Goal: Communication & Community: Share content

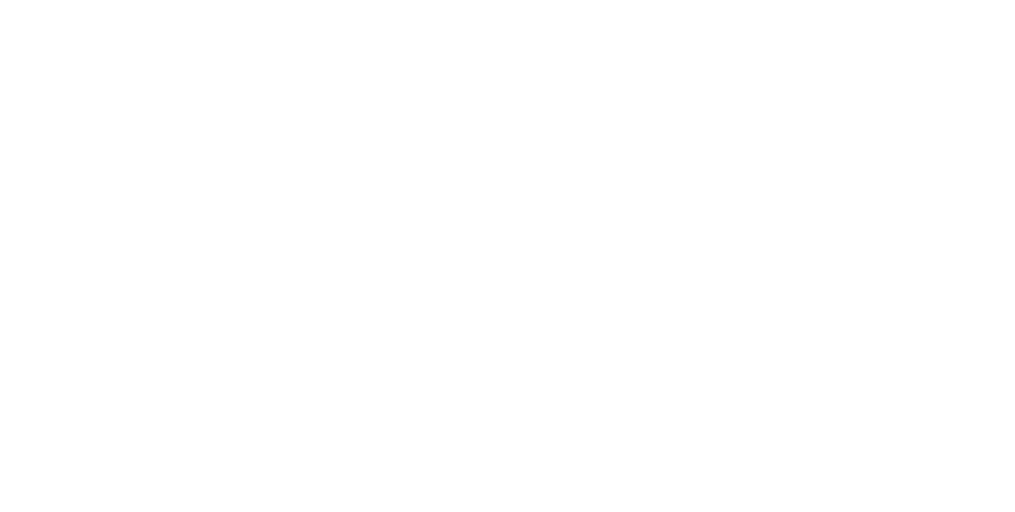
click at [136, 0] on html at bounding box center [507, 0] width 1015 height 0
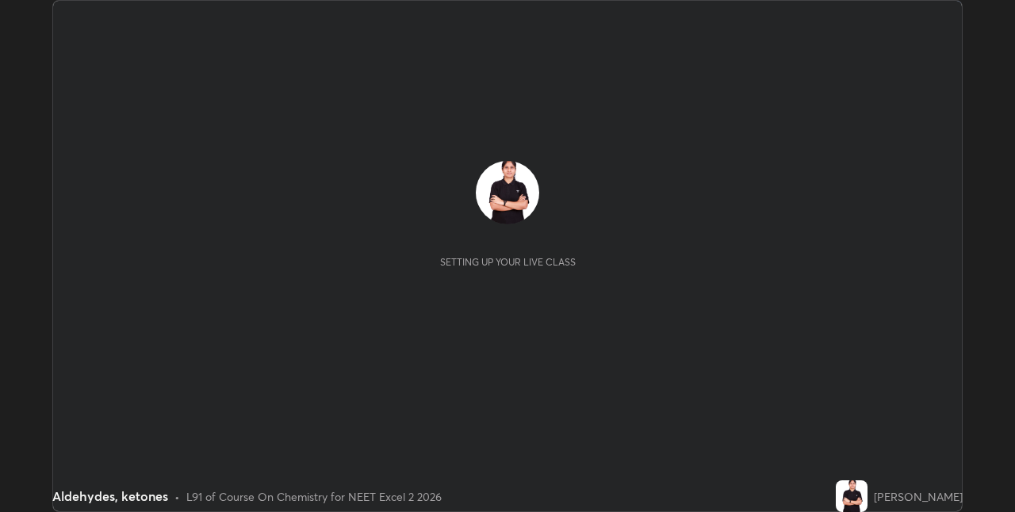
scroll to position [512, 1015]
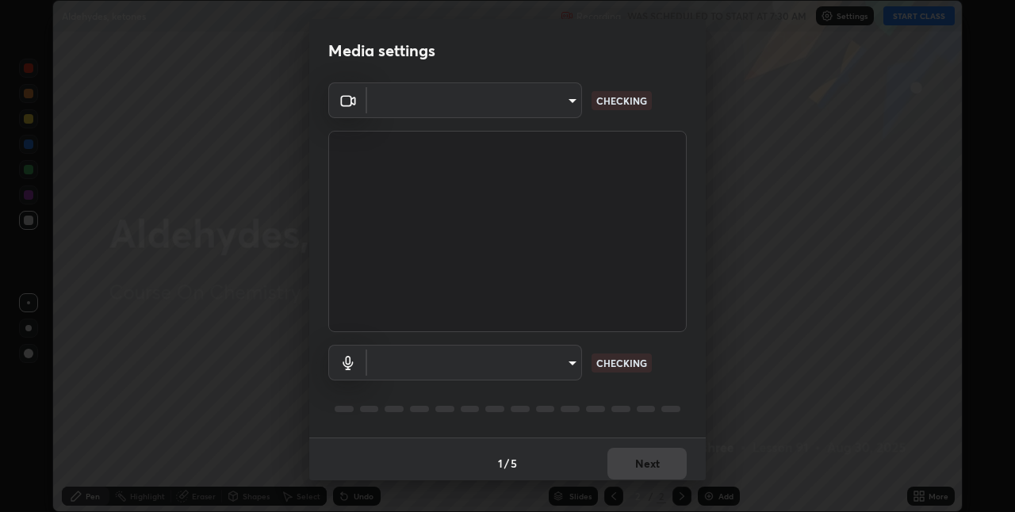
click at [560, 101] on body "Erase all Aldehydes, ketones Recording WAS SCHEDULED TO START AT 7:30 AM Settin…" at bounding box center [507, 256] width 1015 height 512
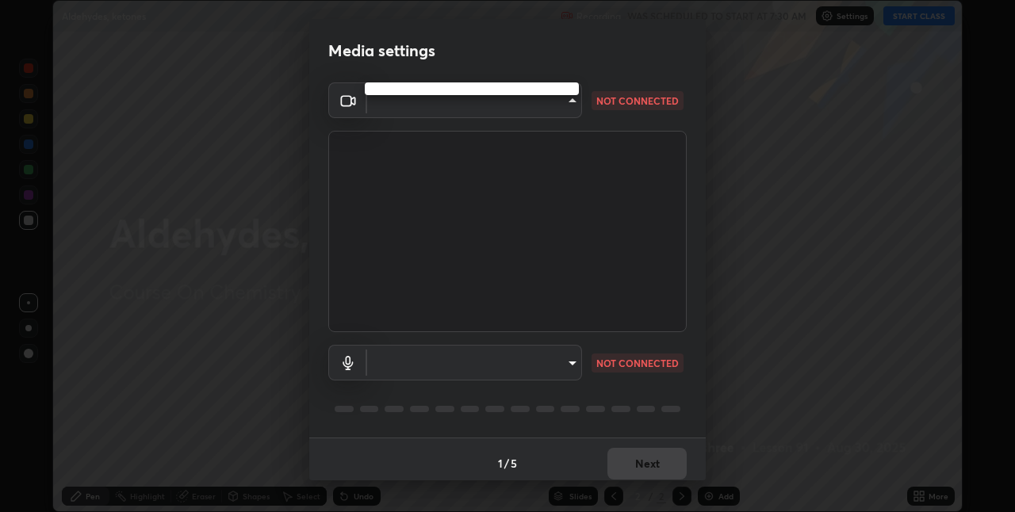
type input "8eb8a9b94d543390f1bf6c46f2de83bcb95ddf8c53c718d69585ea9f7ba8e57b"
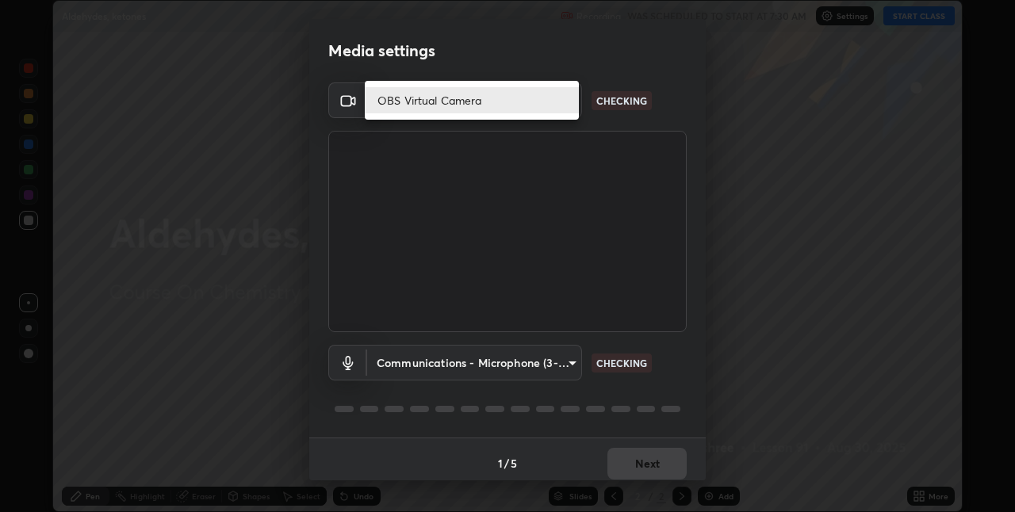
click at [522, 96] on li "OBS Virtual Camera" at bounding box center [472, 100] width 214 height 26
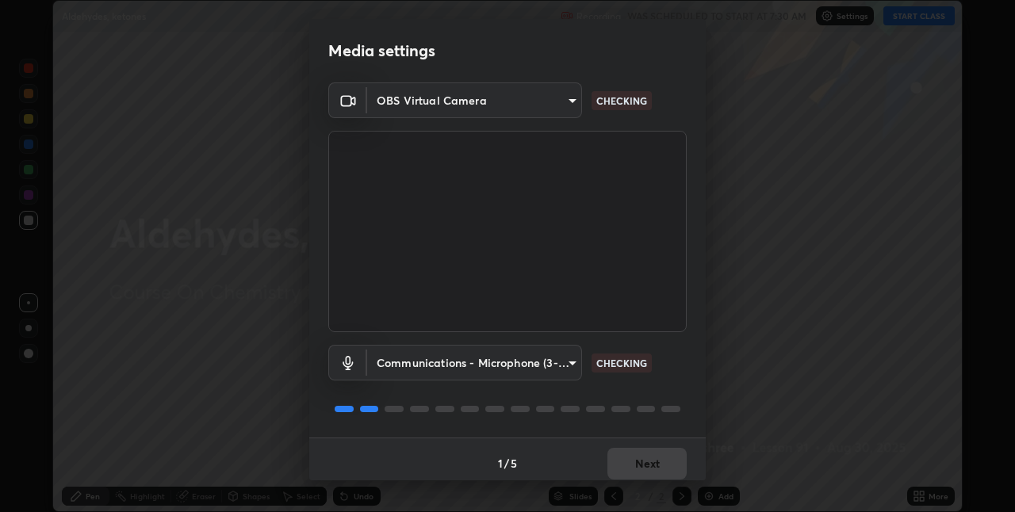
click at [515, 356] on body "Erase all Aldehydes, ketones Recording WAS SCHEDULED TO START AT 7:30 AM Settin…" at bounding box center [507, 256] width 1015 height 512
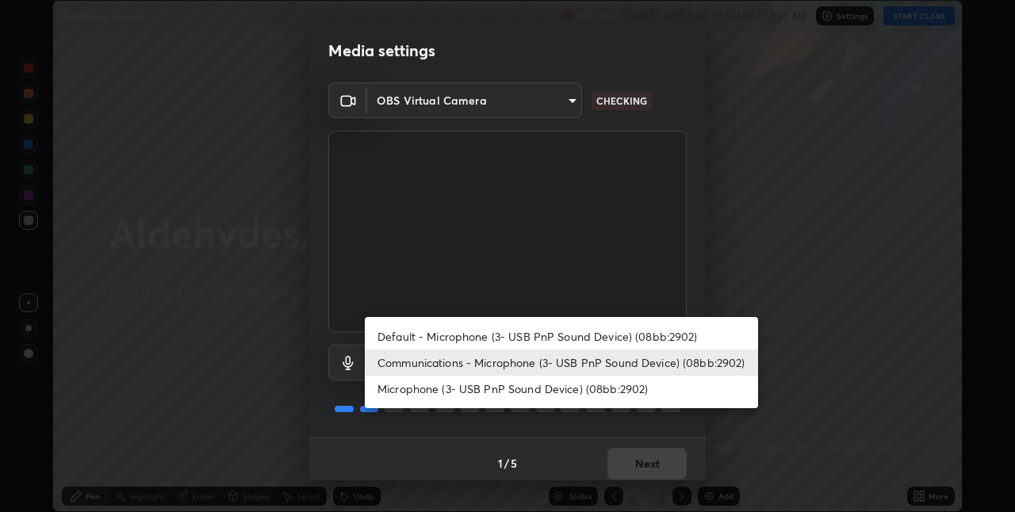
click at [533, 340] on li "Default - Microphone (3- USB PnP Sound Device) (08bb:2902)" at bounding box center [561, 336] width 393 height 26
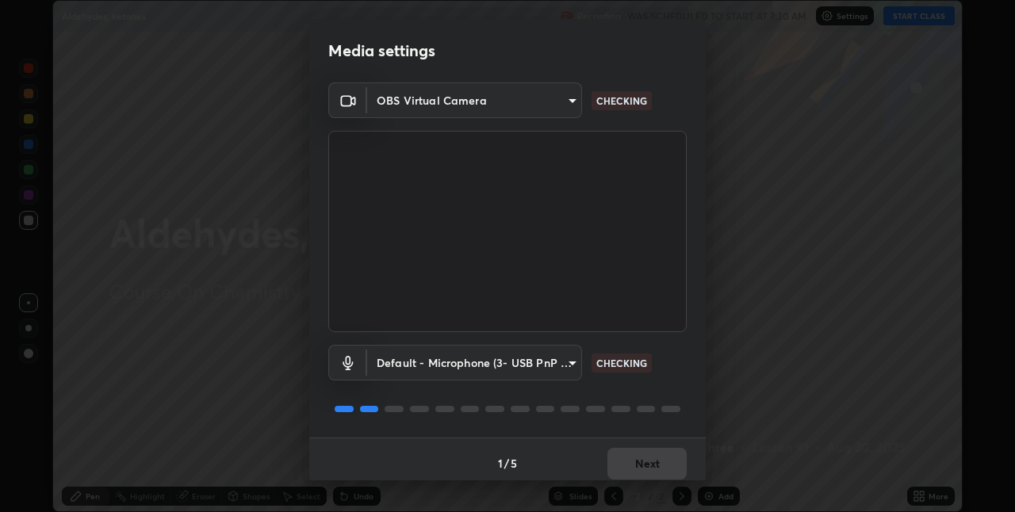
type input "default"
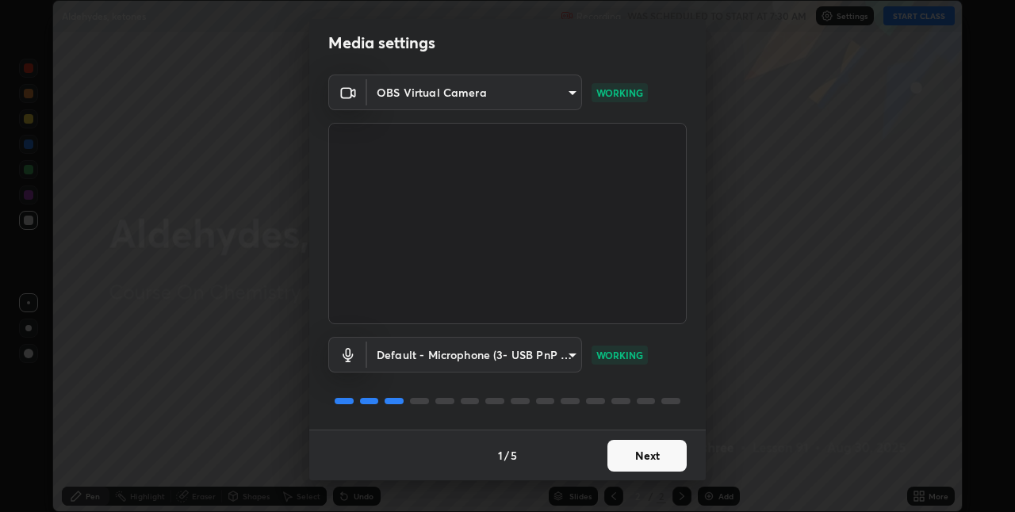
click at [663, 457] on button "Next" at bounding box center [646, 456] width 79 height 32
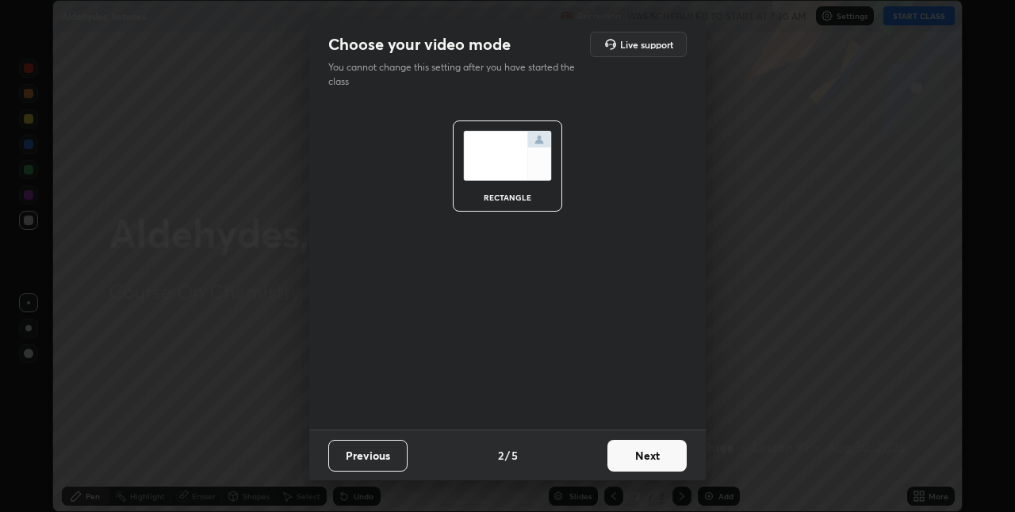
click at [662, 456] on button "Next" at bounding box center [646, 456] width 79 height 32
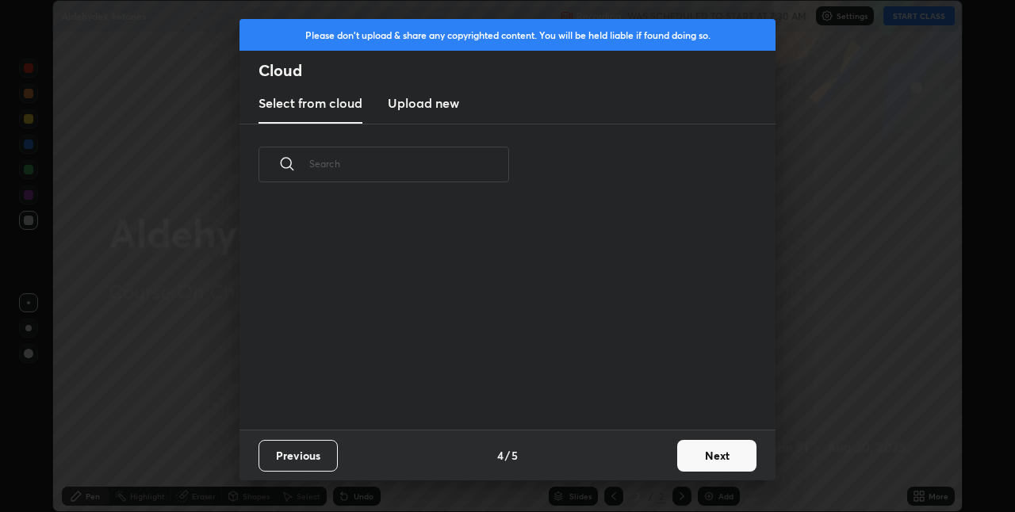
click at [694, 453] on button "Next" at bounding box center [716, 456] width 79 height 32
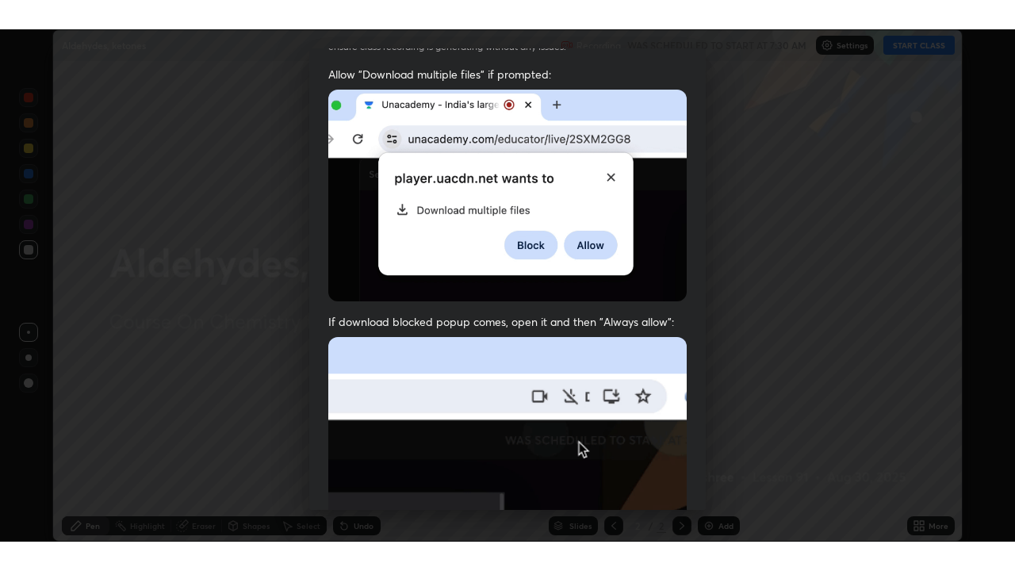
scroll to position [331, 0]
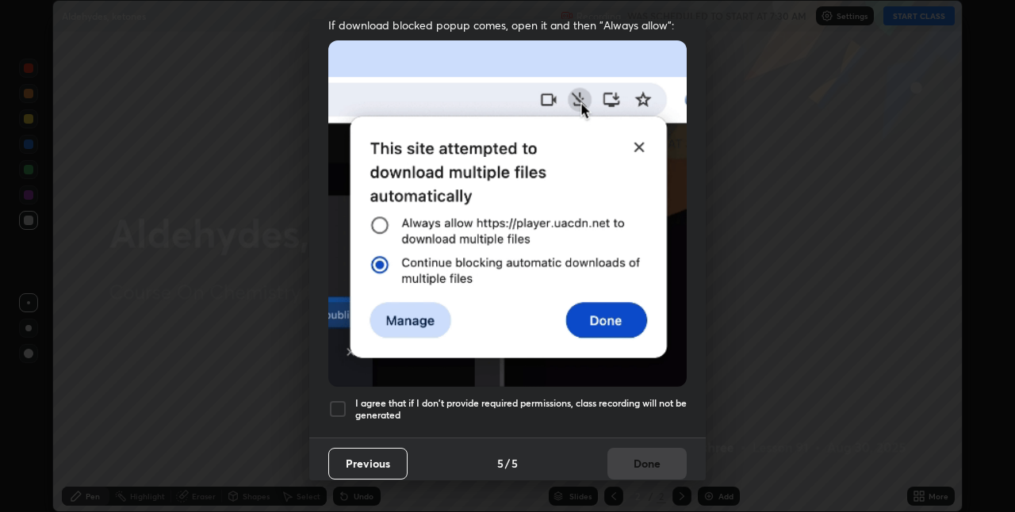
click at [342, 407] on div at bounding box center [337, 409] width 19 height 19
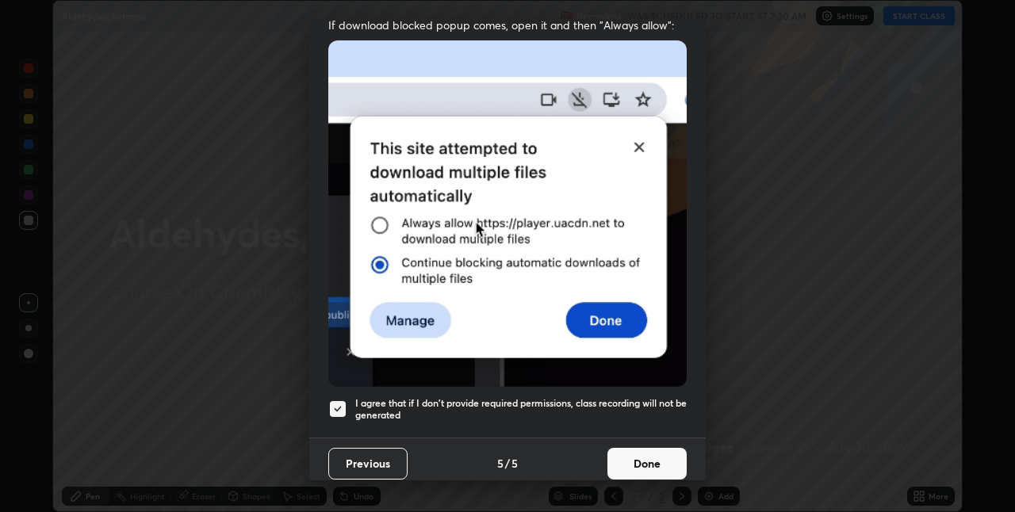
click at [640, 453] on button "Done" at bounding box center [646, 464] width 79 height 32
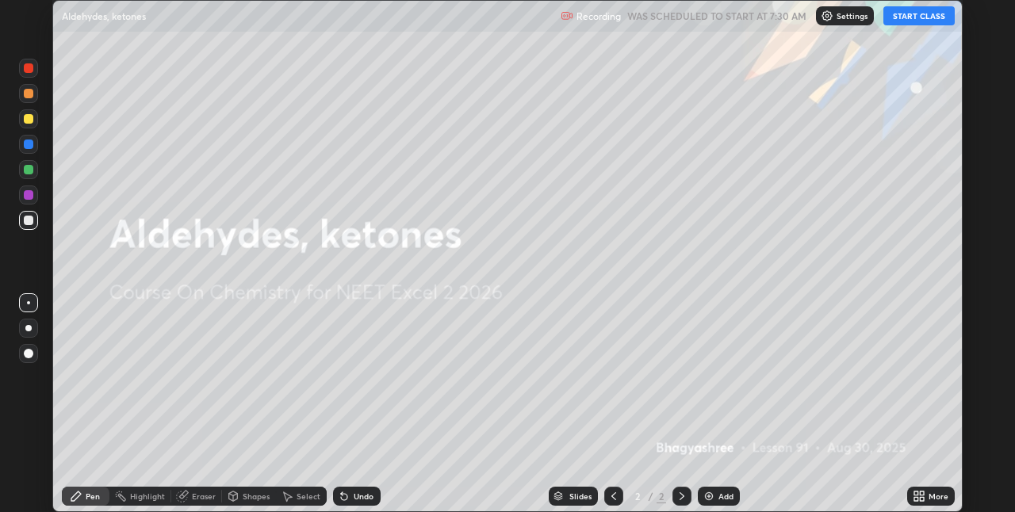
click at [909, 20] on button "START CLASS" at bounding box center [918, 15] width 71 height 19
click at [920, 495] on icon at bounding box center [922, 493] width 4 height 4
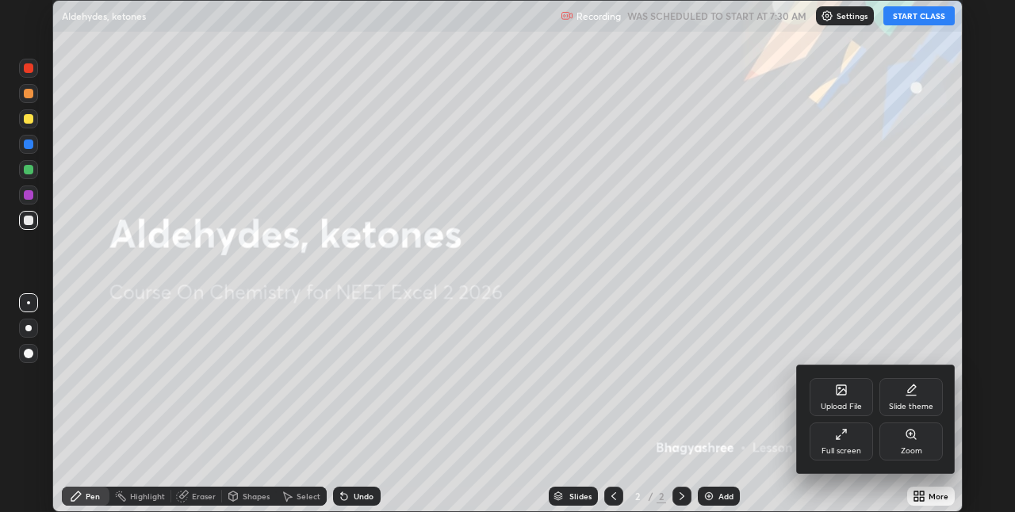
click at [832, 441] on div "Full screen" at bounding box center [840, 442] width 63 height 38
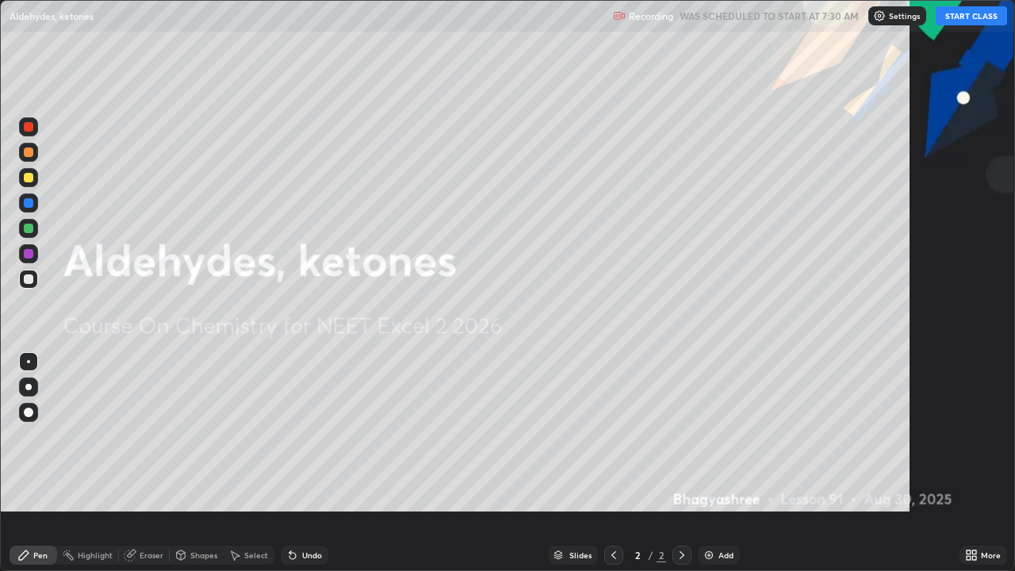
scroll to position [571, 1015]
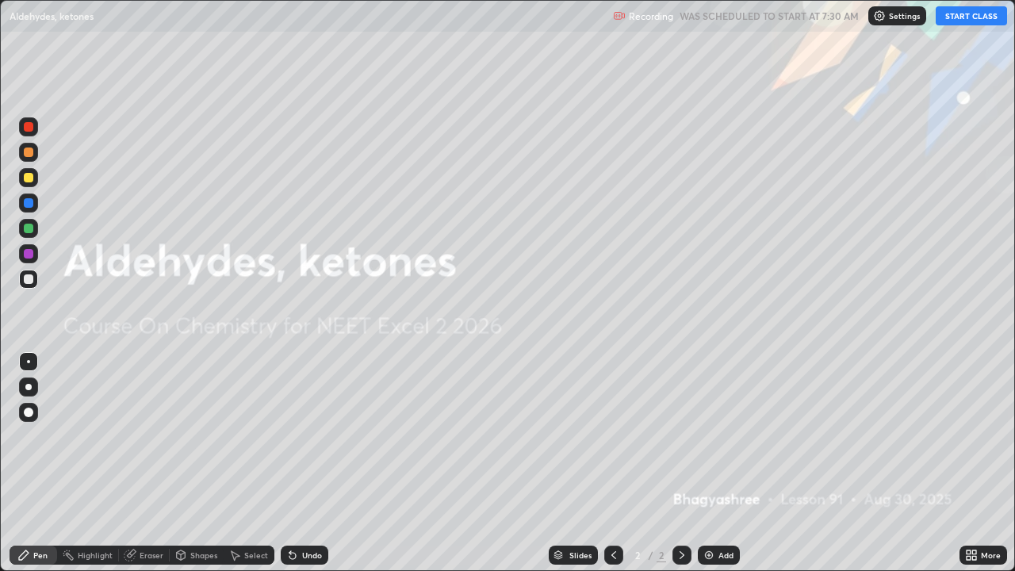
click at [716, 511] on div "Add" at bounding box center [719, 554] width 42 height 19
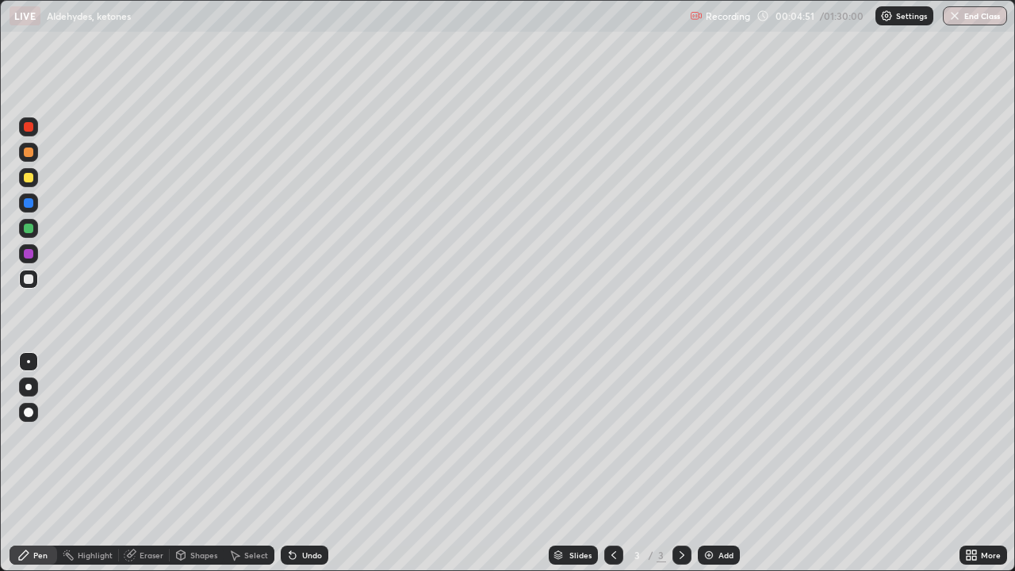
click at [294, 511] on icon at bounding box center [292, 555] width 13 height 13
click at [296, 511] on icon at bounding box center [292, 555] width 13 height 13
click at [290, 511] on icon at bounding box center [292, 556] width 6 height 6
click at [293, 511] on icon at bounding box center [292, 555] width 13 height 13
click at [29, 254] on div at bounding box center [29, 254] width 10 height 10
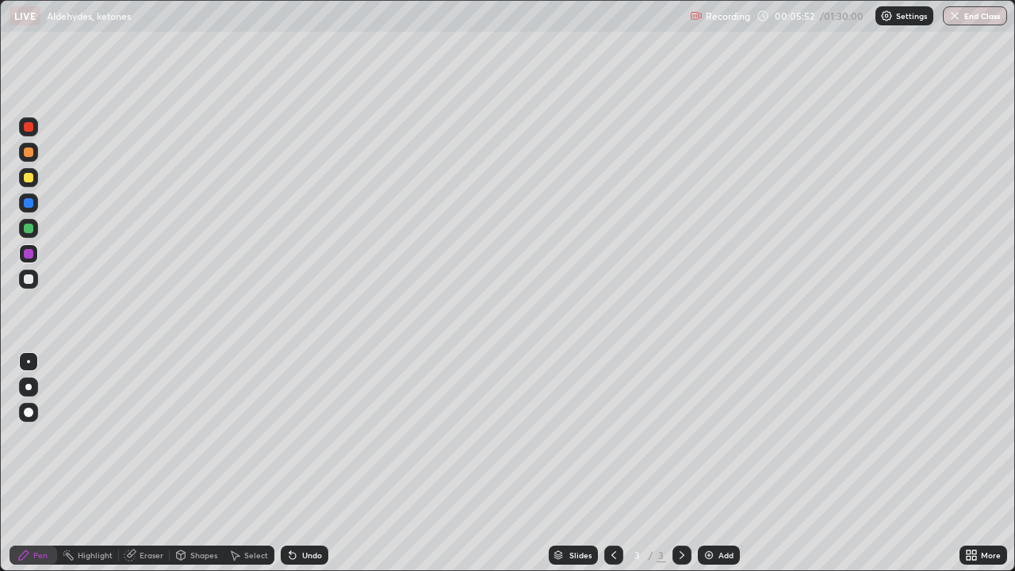
click at [28, 281] on div at bounding box center [29, 279] width 10 height 10
click at [721, 511] on div "Add" at bounding box center [725, 555] width 15 height 8
click at [20, 511] on icon at bounding box center [23, 555] width 13 height 13
click at [25, 278] on div at bounding box center [29, 279] width 10 height 10
click at [22, 179] on div at bounding box center [28, 177] width 19 height 19
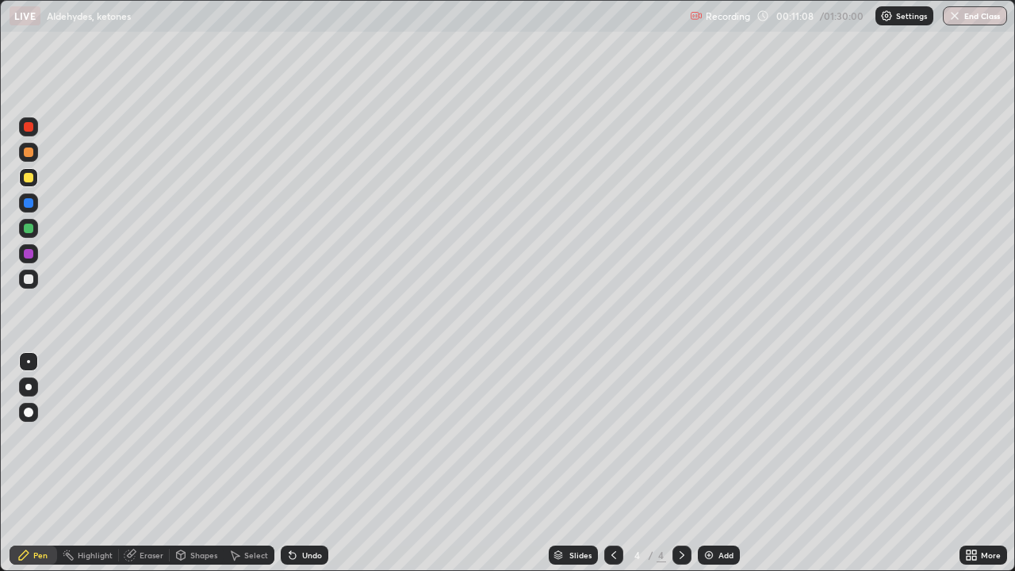
click at [32, 205] on div at bounding box center [29, 203] width 10 height 10
click at [33, 511] on div "Pen" at bounding box center [40, 555] width 14 height 8
click at [34, 278] on div at bounding box center [28, 279] width 19 height 19
click at [31, 207] on div at bounding box center [28, 202] width 19 height 19
click at [29, 280] on div at bounding box center [29, 279] width 10 height 10
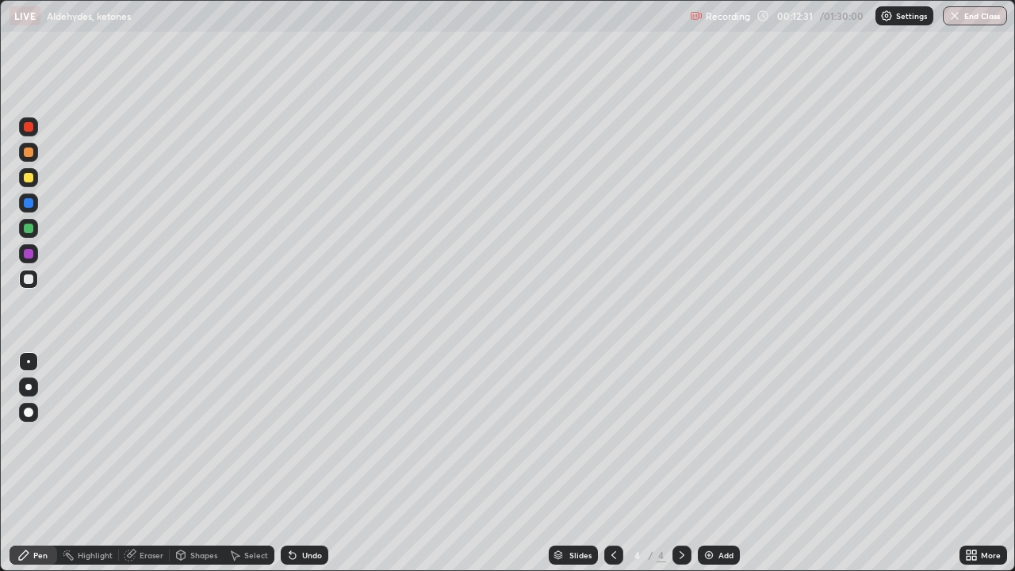
click at [25, 151] on div at bounding box center [29, 152] width 10 height 10
click at [27, 176] on div at bounding box center [29, 178] width 10 height 10
click at [24, 276] on div at bounding box center [29, 279] width 10 height 10
click at [705, 511] on img at bounding box center [708, 555] width 13 height 13
click at [607, 511] on icon at bounding box center [613, 555] width 13 height 13
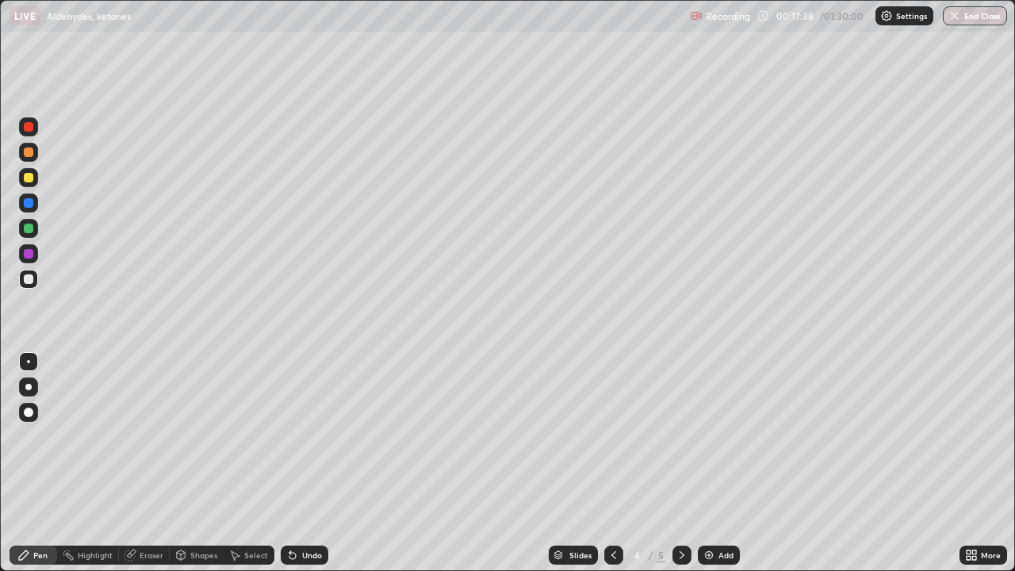
click at [679, 511] on icon at bounding box center [681, 555] width 5 height 8
click at [289, 511] on icon at bounding box center [290, 552] width 2 height 2
click at [291, 511] on div "Undo" at bounding box center [305, 554] width 48 height 19
click at [26, 254] on div at bounding box center [29, 254] width 10 height 10
click at [33, 285] on div at bounding box center [28, 279] width 19 height 19
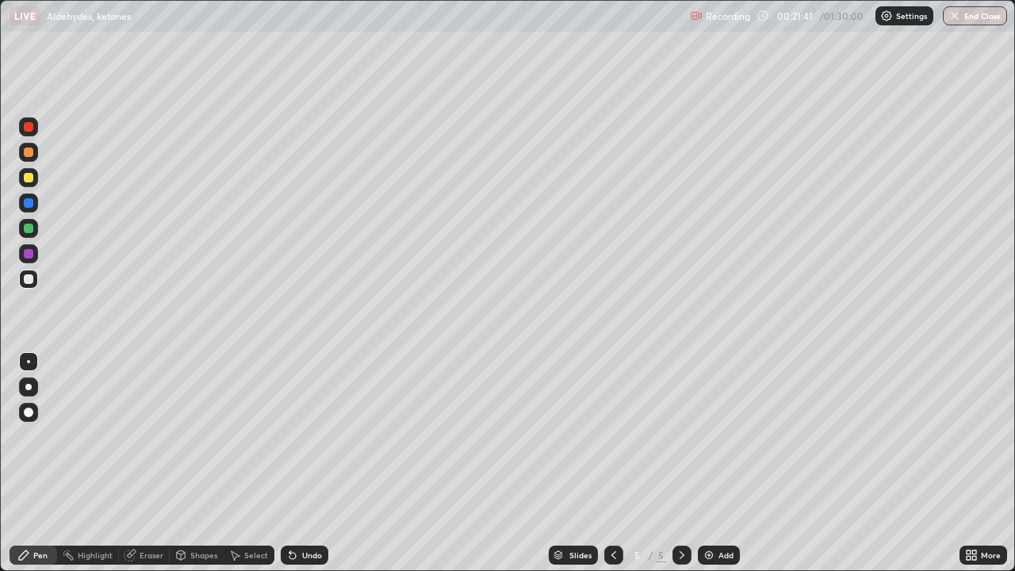
click at [30, 180] on div at bounding box center [29, 178] width 10 height 10
click at [31, 281] on div at bounding box center [29, 279] width 10 height 10
click at [702, 511] on img at bounding box center [708, 555] width 13 height 13
click at [29, 180] on div at bounding box center [29, 178] width 10 height 10
click at [304, 511] on div "Undo" at bounding box center [312, 555] width 20 height 8
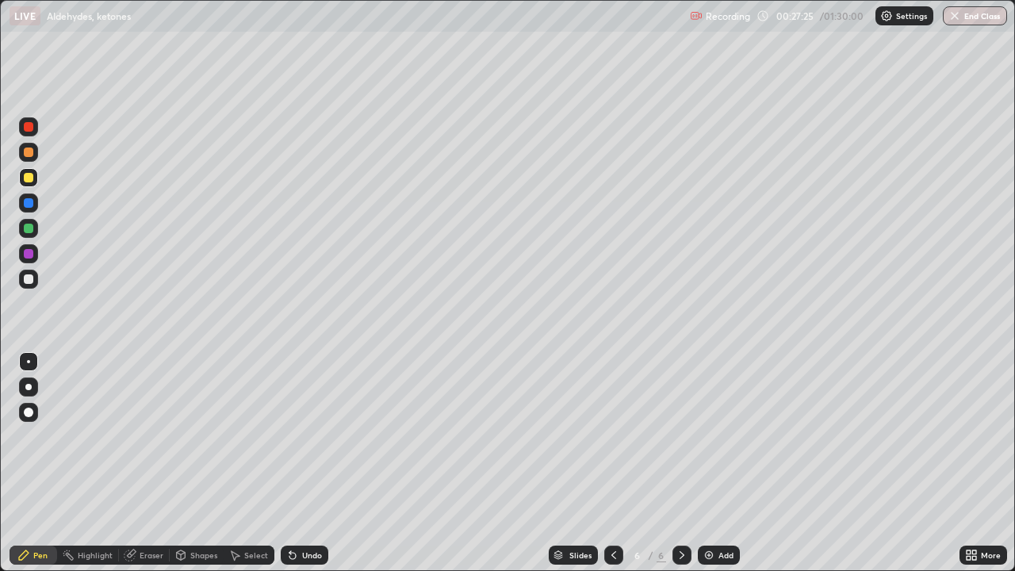
click at [303, 511] on div "Undo" at bounding box center [312, 555] width 20 height 8
click at [26, 282] on div at bounding box center [29, 279] width 10 height 10
click at [30, 171] on div at bounding box center [28, 177] width 19 height 19
click at [31, 176] on div at bounding box center [29, 178] width 10 height 10
click at [36, 273] on div at bounding box center [28, 279] width 19 height 19
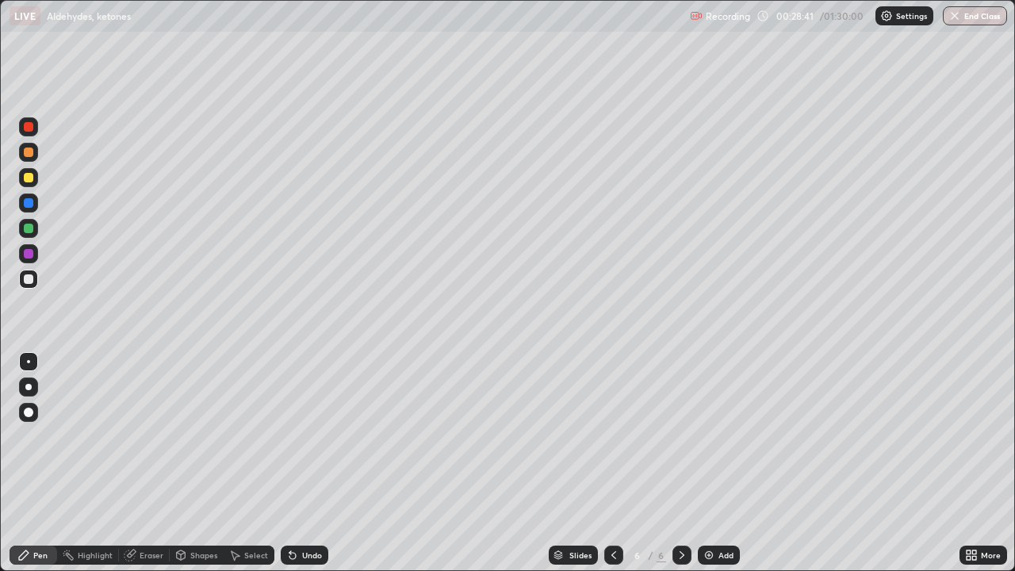
click at [26, 171] on div at bounding box center [28, 177] width 19 height 19
click at [607, 511] on icon at bounding box center [613, 555] width 13 height 13
click at [604, 511] on div at bounding box center [613, 555] width 19 height 32
click at [678, 511] on icon at bounding box center [681, 555] width 13 height 13
click at [679, 511] on icon at bounding box center [681, 555] width 13 height 13
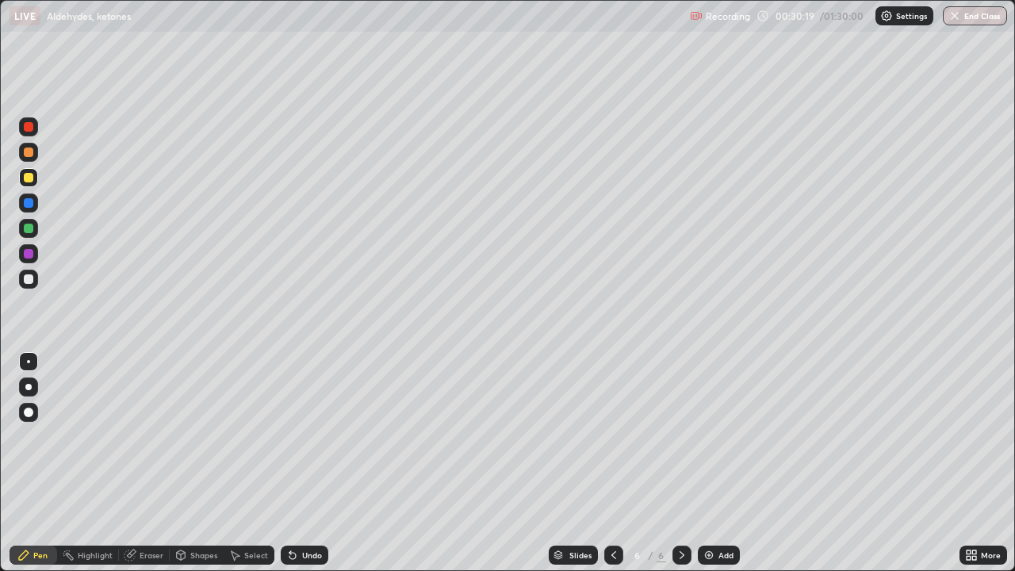
click at [289, 511] on icon at bounding box center [292, 556] width 6 height 6
click at [288, 511] on icon at bounding box center [292, 555] width 13 height 13
click at [35, 284] on div at bounding box center [28, 279] width 19 height 19
click at [31, 173] on div at bounding box center [29, 178] width 10 height 10
click at [24, 281] on div at bounding box center [28, 279] width 19 height 19
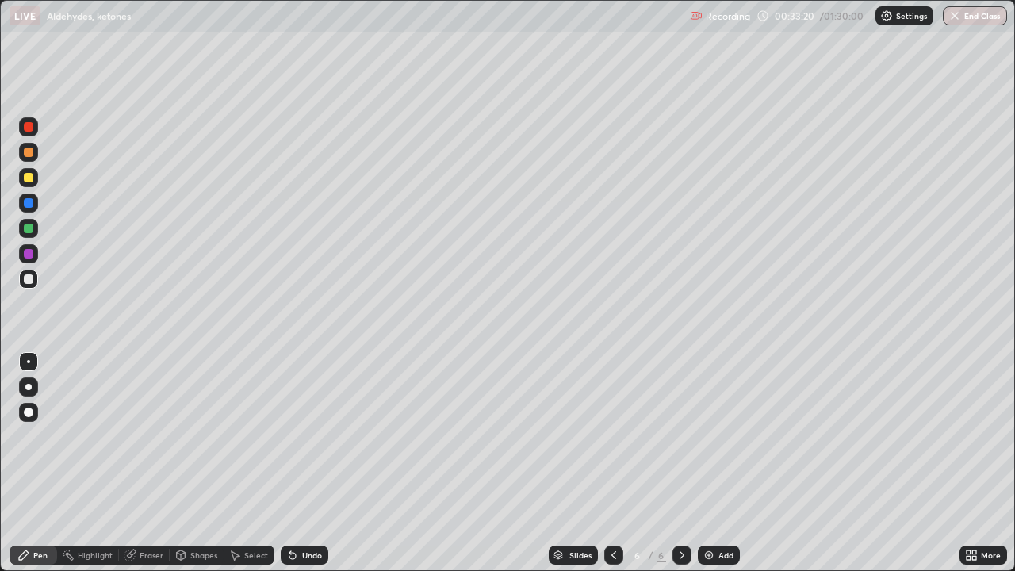
click at [29, 185] on div at bounding box center [28, 177] width 19 height 19
click at [29, 285] on div at bounding box center [28, 279] width 19 height 19
click at [712, 511] on img at bounding box center [708, 555] width 13 height 13
click at [140, 511] on div "Eraser" at bounding box center [144, 554] width 51 height 19
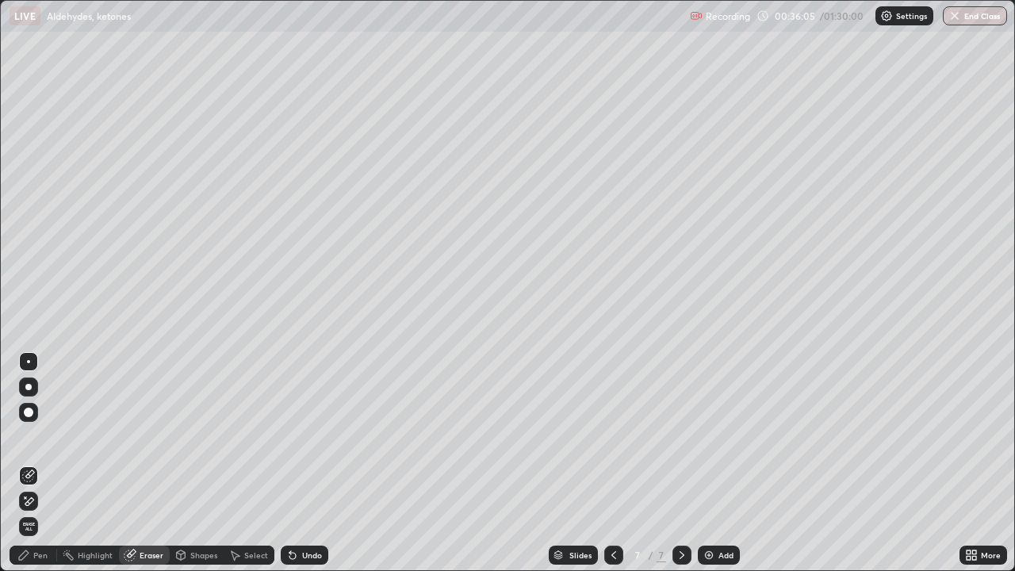
click at [36, 511] on div "Erase all" at bounding box center [28, 526] width 19 height 19
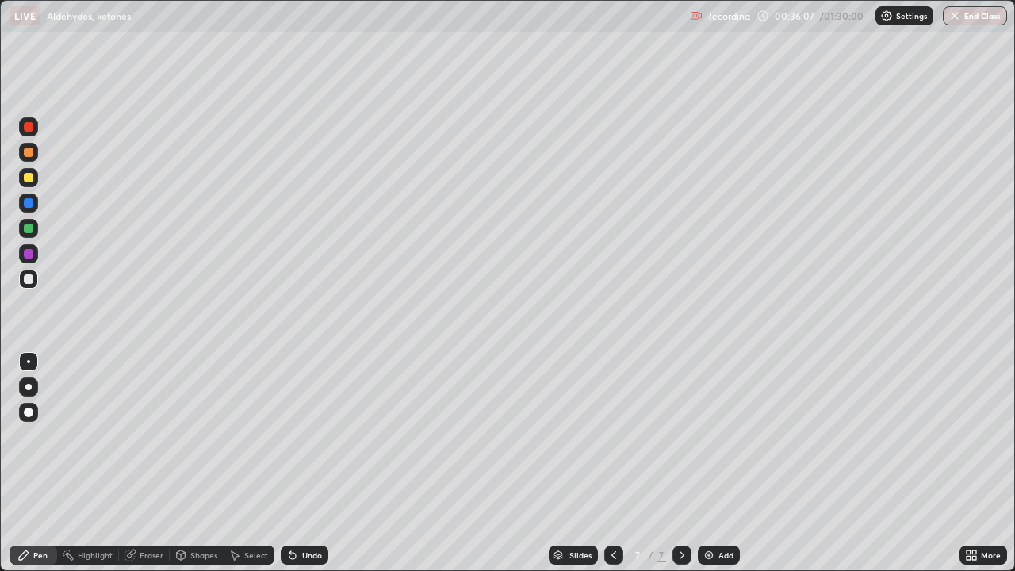
click at [610, 511] on icon at bounding box center [613, 555] width 13 height 13
click at [682, 511] on icon at bounding box center [681, 555] width 13 height 13
click at [289, 511] on icon at bounding box center [290, 552] width 2 height 2
click at [290, 511] on icon at bounding box center [292, 556] width 6 height 6
click at [140, 511] on div "Eraser" at bounding box center [152, 555] width 24 height 8
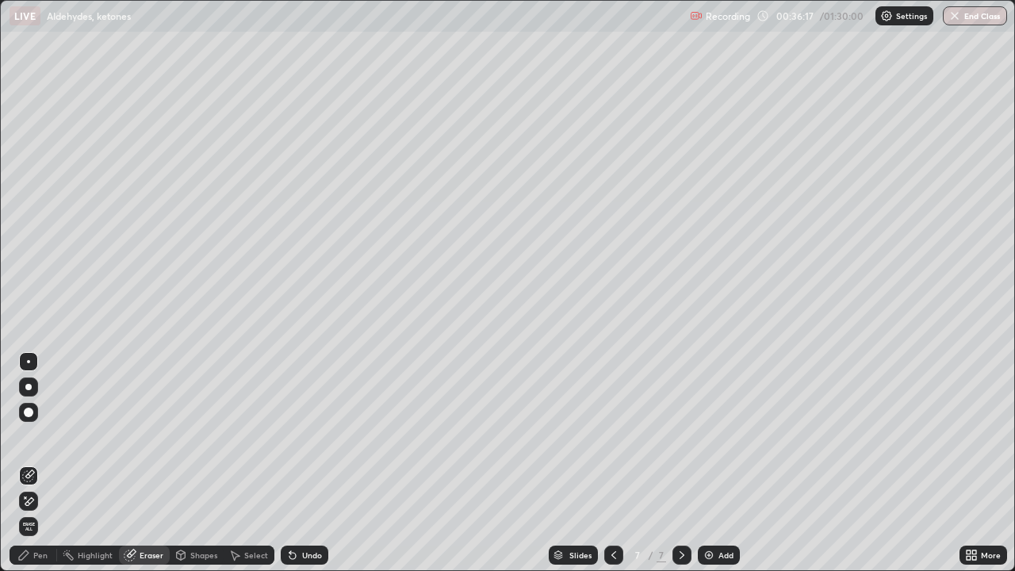
click at [24, 475] on icon at bounding box center [28, 475] width 13 height 13
click at [29, 511] on icon at bounding box center [24, 555] width 10 height 10
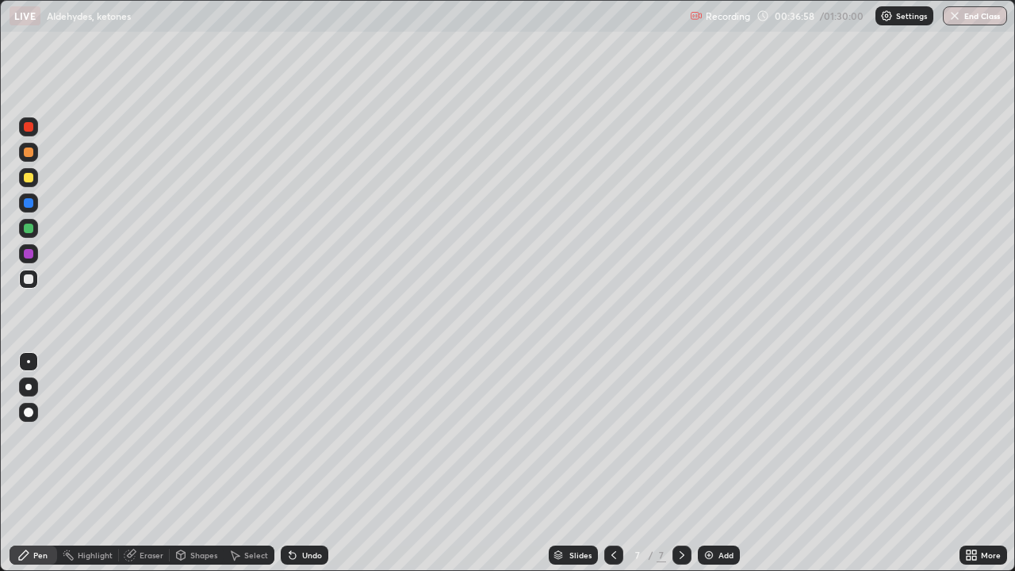
click at [140, 511] on div "Eraser" at bounding box center [152, 555] width 24 height 8
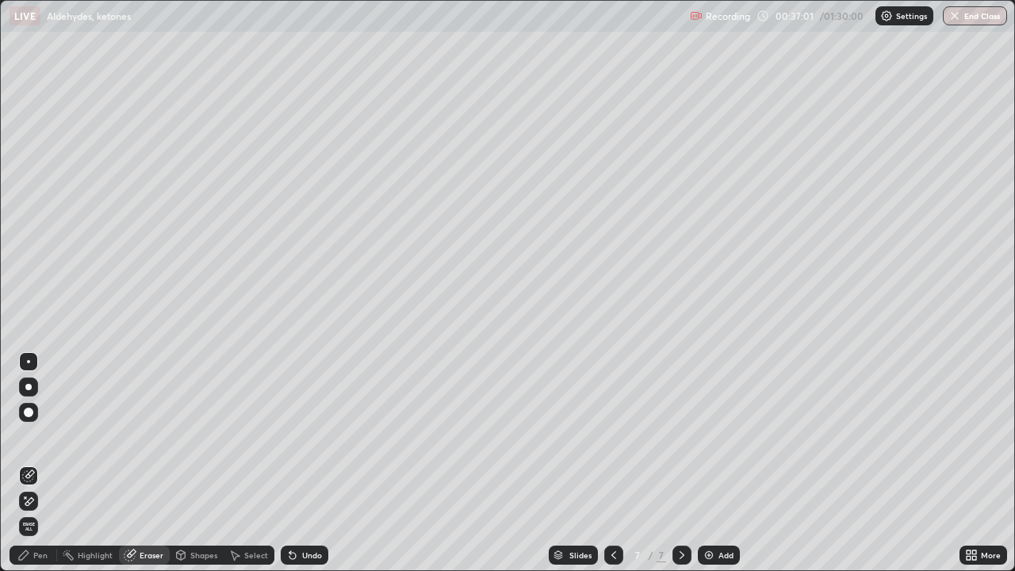
click at [43, 511] on div "Pen" at bounding box center [40, 555] width 14 height 8
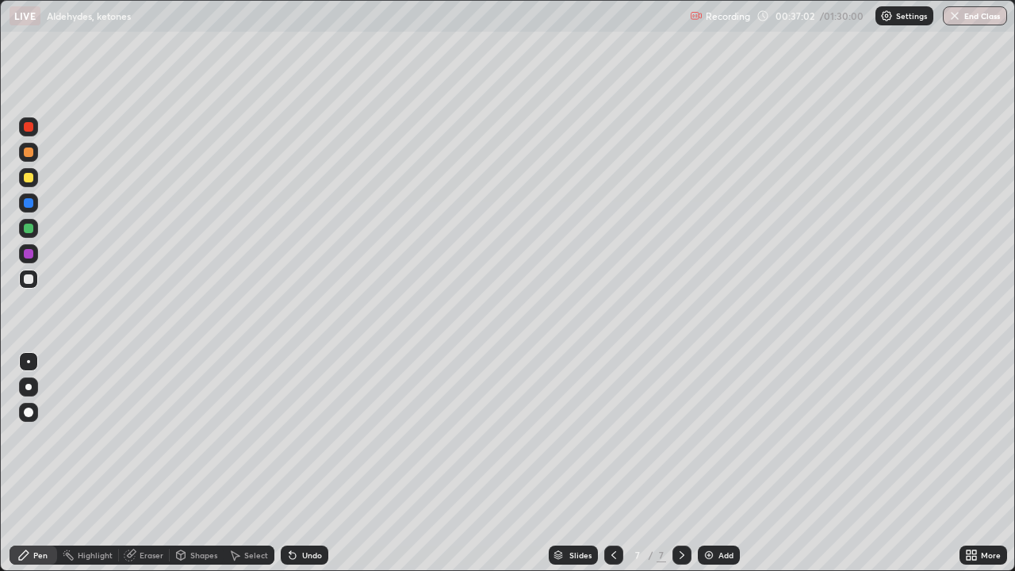
click at [33, 205] on div at bounding box center [29, 203] width 10 height 10
click at [29, 279] on div at bounding box center [29, 279] width 10 height 10
click at [30, 257] on div at bounding box center [29, 254] width 10 height 10
click at [289, 511] on icon at bounding box center [292, 556] width 6 height 6
click at [33, 281] on div at bounding box center [28, 279] width 19 height 19
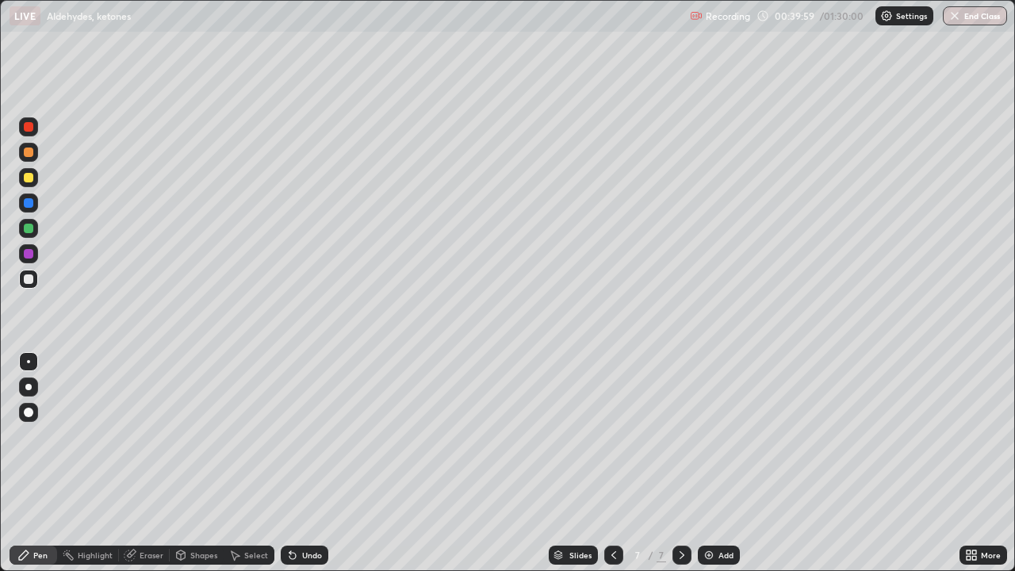
click at [290, 511] on icon at bounding box center [292, 556] width 6 height 6
click at [296, 511] on div "Undo" at bounding box center [305, 554] width 48 height 19
click at [32, 254] on div at bounding box center [29, 254] width 10 height 10
click at [25, 283] on div at bounding box center [28, 279] width 19 height 19
click at [296, 511] on div "Undo" at bounding box center [305, 554] width 48 height 19
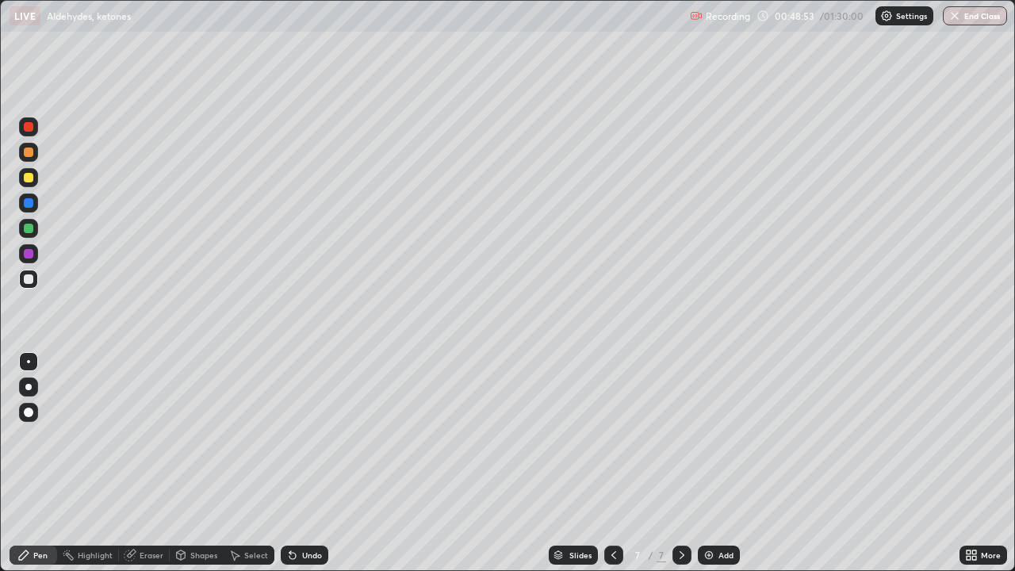
click at [719, 511] on div "Add" at bounding box center [725, 555] width 15 height 8
click at [289, 511] on icon at bounding box center [290, 552] width 2 height 2
click at [299, 511] on div "Undo" at bounding box center [305, 554] width 48 height 19
click at [755, 511] on div "Slides 8 / 8 Add" at bounding box center [643, 555] width 631 height 32
click at [765, 511] on div "Slides 8 / 8 Add" at bounding box center [643, 555] width 631 height 32
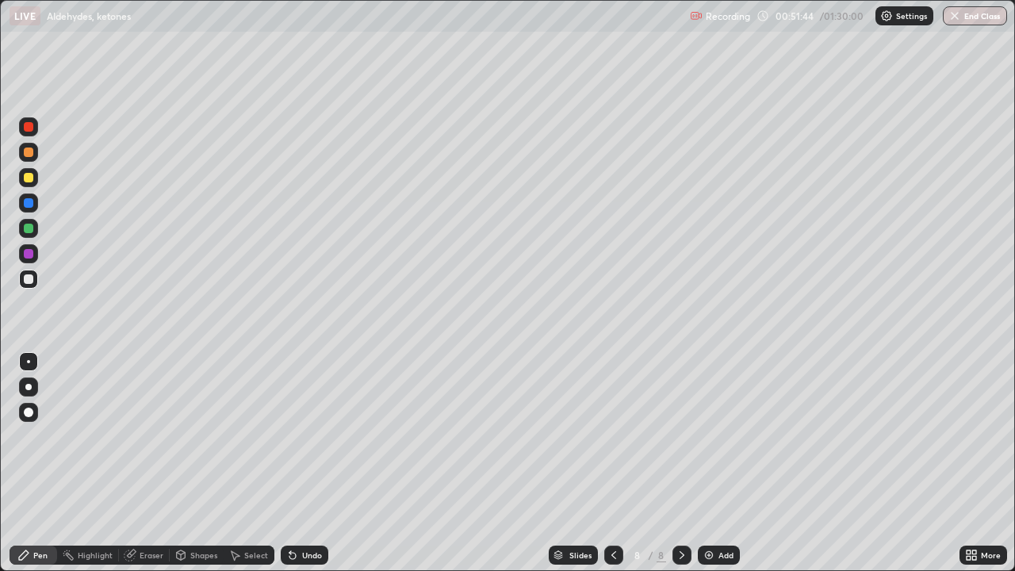
click at [773, 511] on div "Slides 8 / 8 Add" at bounding box center [643, 555] width 631 height 32
click at [779, 511] on div "Slides 8 / 8 Add" at bounding box center [643, 555] width 631 height 32
click at [290, 511] on icon at bounding box center [292, 556] width 6 height 6
click at [736, 511] on div "Slides 8 / 8 Add" at bounding box center [643, 555] width 631 height 32
click at [34, 256] on div at bounding box center [28, 253] width 19 height 19
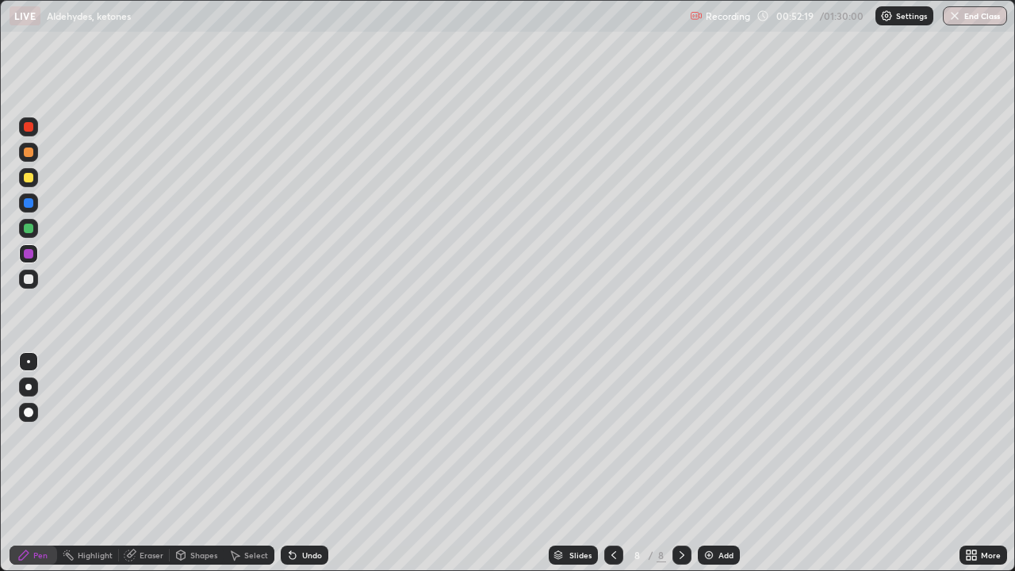
click at [242, 511] on div "Select" at bounding box center [249, 554] width 51 height 19
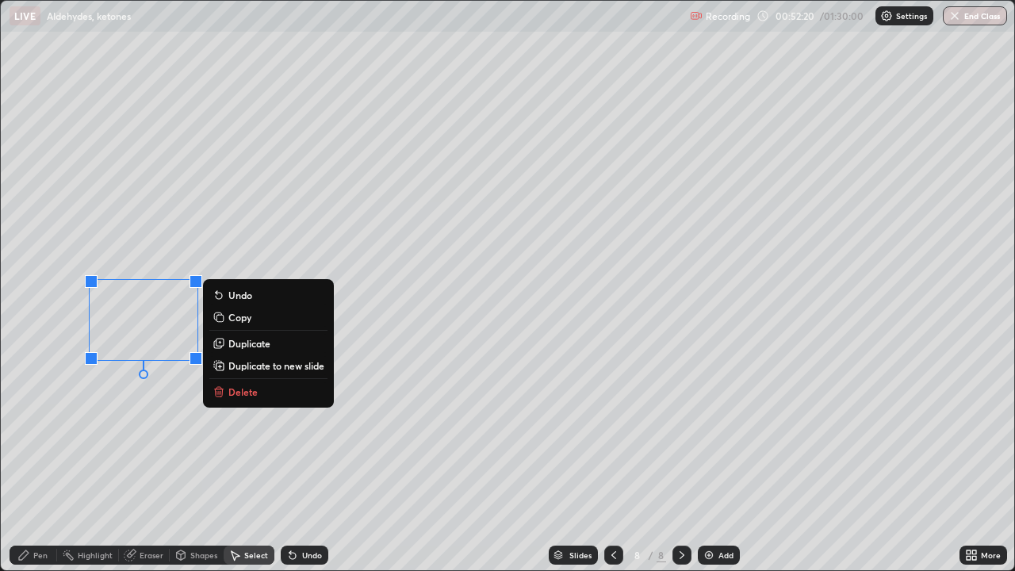
click at [227, 391] on button "Delete" at bounding box center [268, 391] width 118 height 19
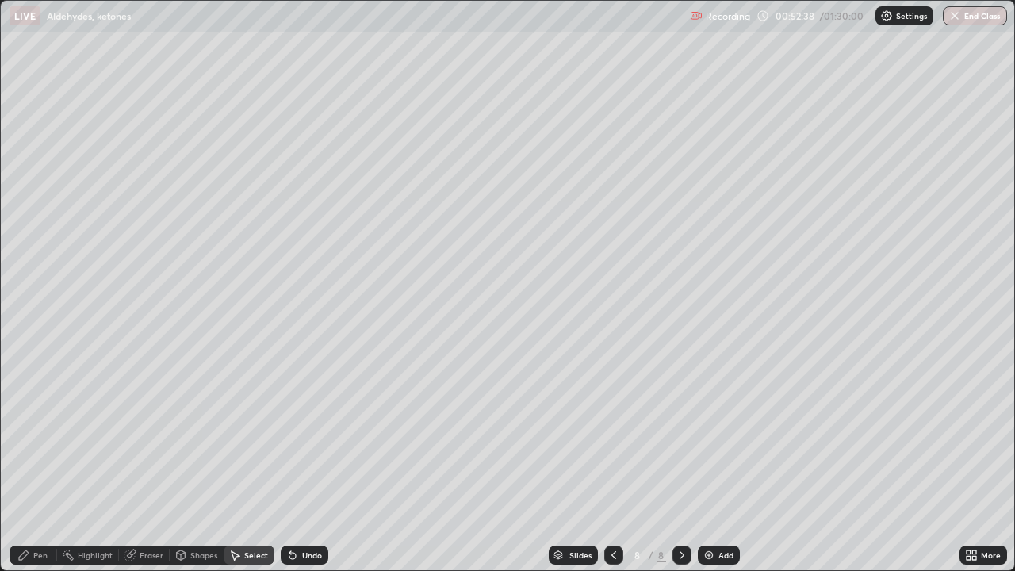
click at [43, 511] on div "Pen" at bounding box center [40, 555] width 14 height 8
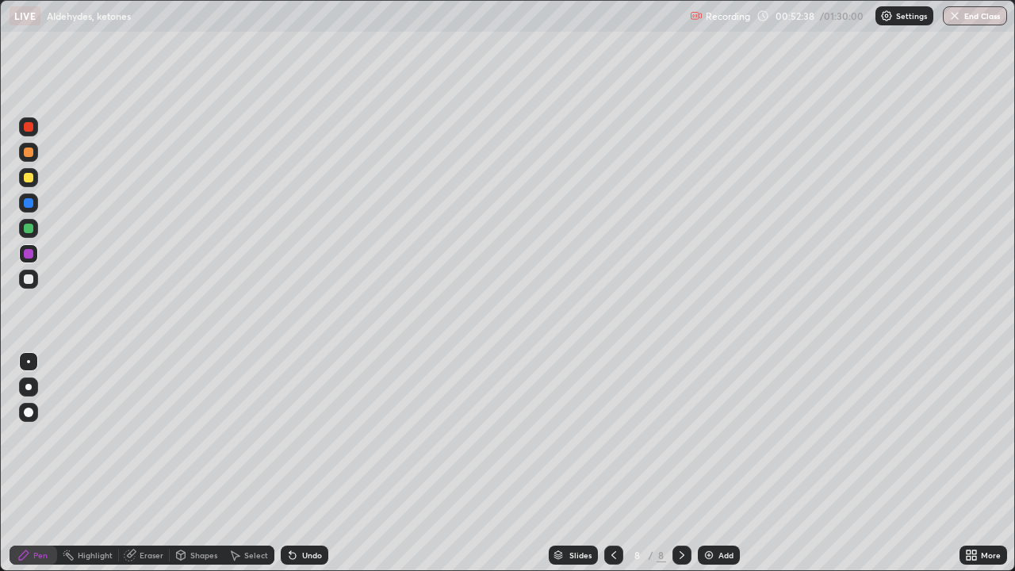
click at [31, 255] on div at bounding box center [29, 254] width 10 height 10
click at [975, 17] on button "End Class" at bounding box center [975, 15] width 64 height 19
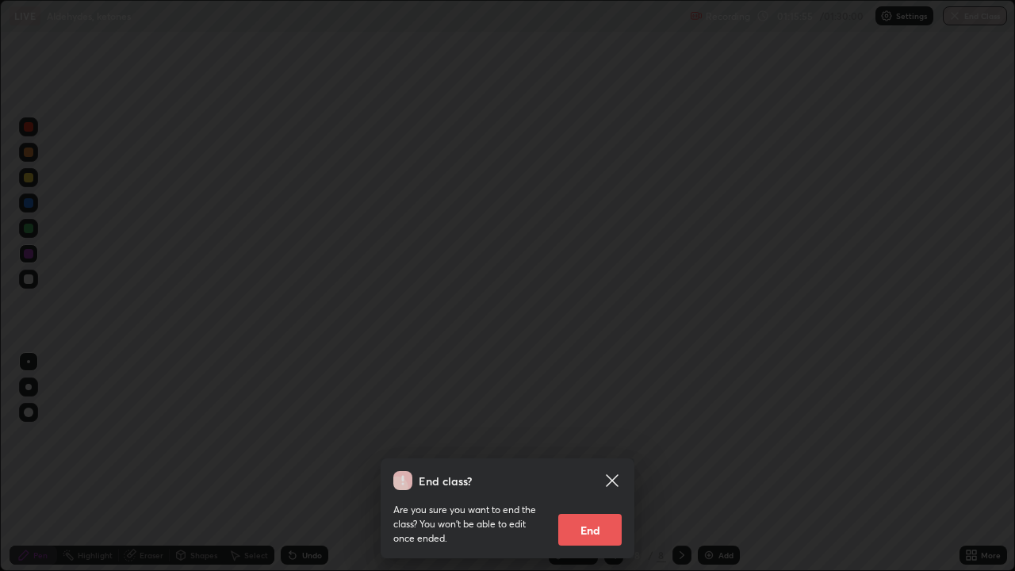
click at [586, 511] on button "End" at bounding box center [589, 530] width 63 height 32
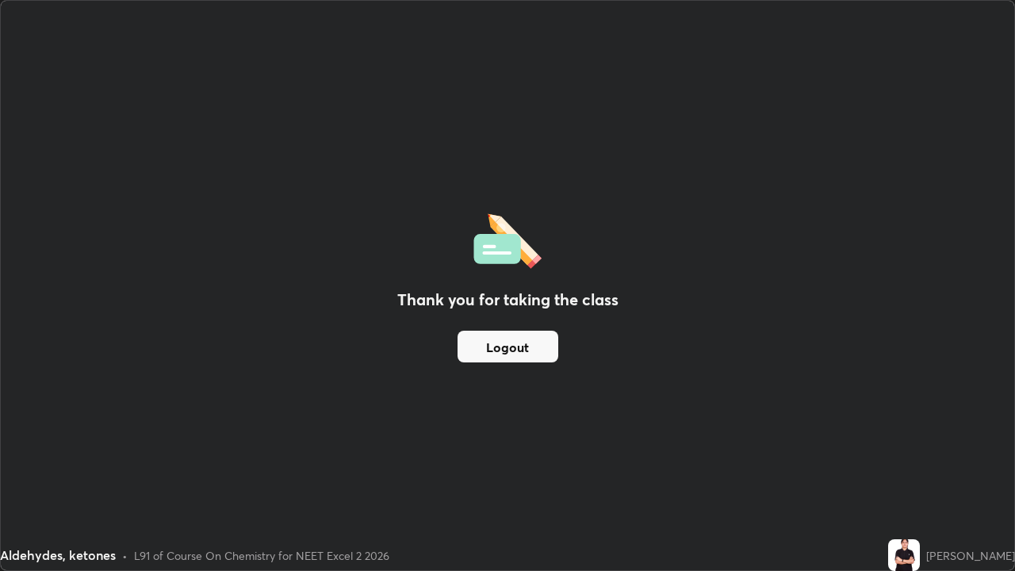
click at [519, 347] on button "Logout" at bounding box center [507, 347] width 101 height 32
click at [515, 345] on button "Logout" at bounding box center [507, 347] width 101 height 32
click at [513, 346] on button "Logout" at bounding box center [507, 347] width 101 height 32
click at [508, 346] on button "Logout" at bounding box center [507, 347] width 101 height 32
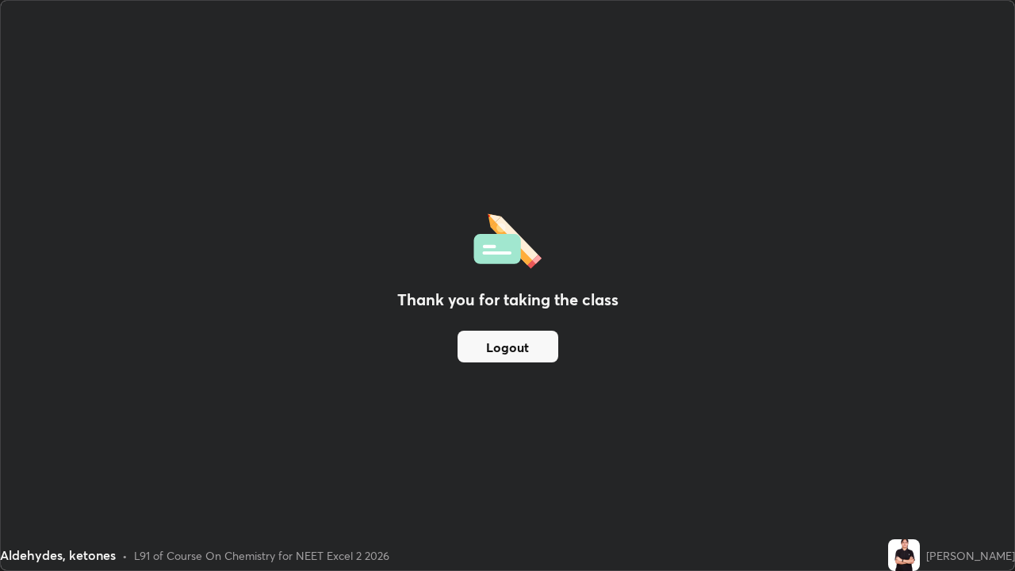
click at [504, 341] on button "Logout" at bounding box center [507, 347] width 101 height 32
